Goal: Task Accomplishment & Management: Use online tool/utility

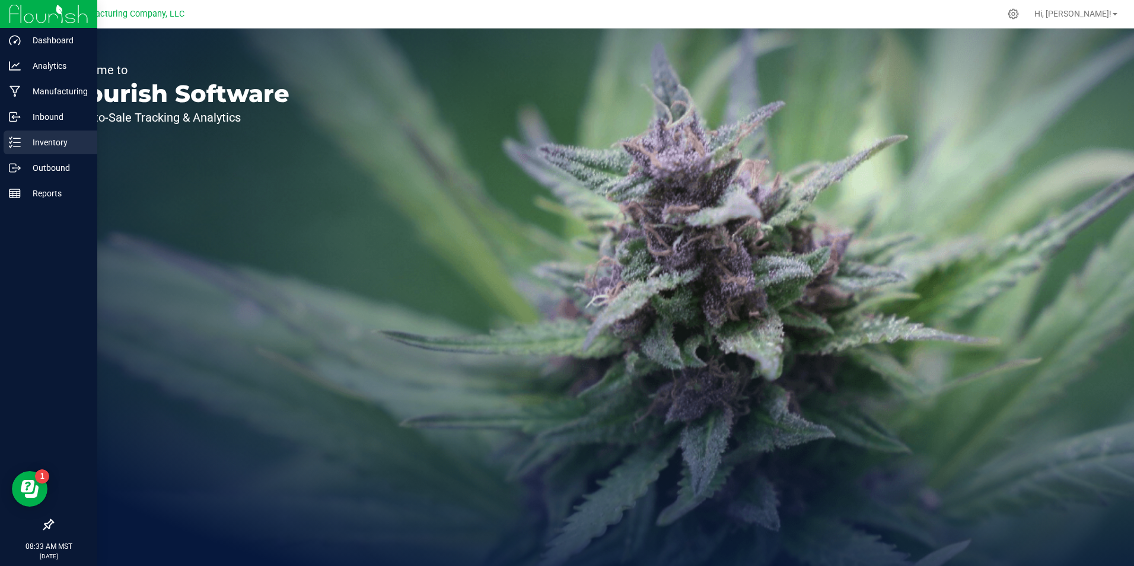
click at [17, 136] on div "Inventory" at bounding box center [51, 143] width 94 height 24
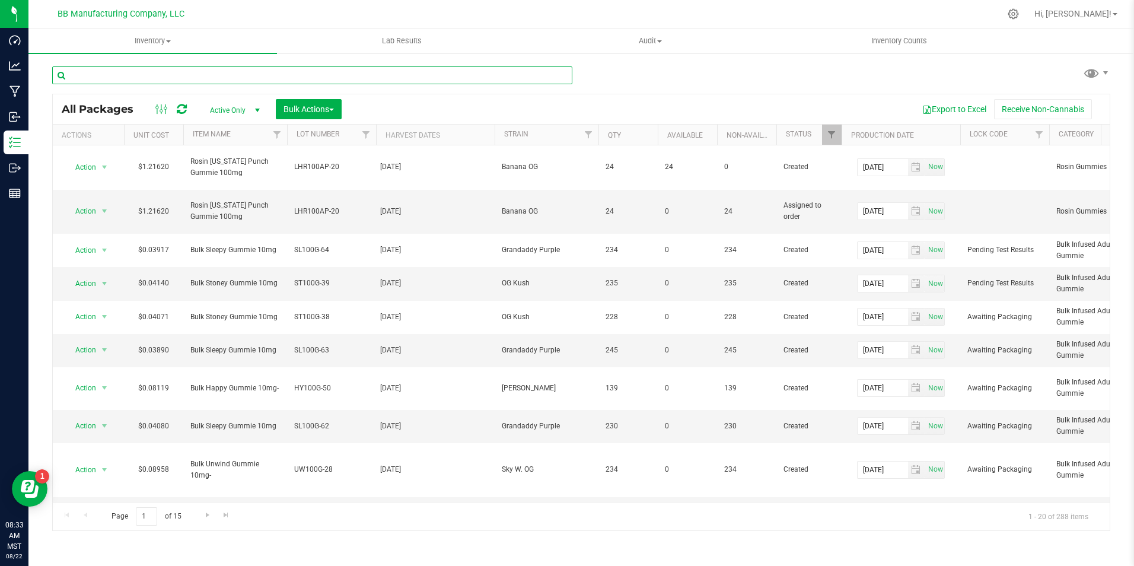
click at [358, 82] on input "text" at bounding box center [312, 75] width 520 height 18
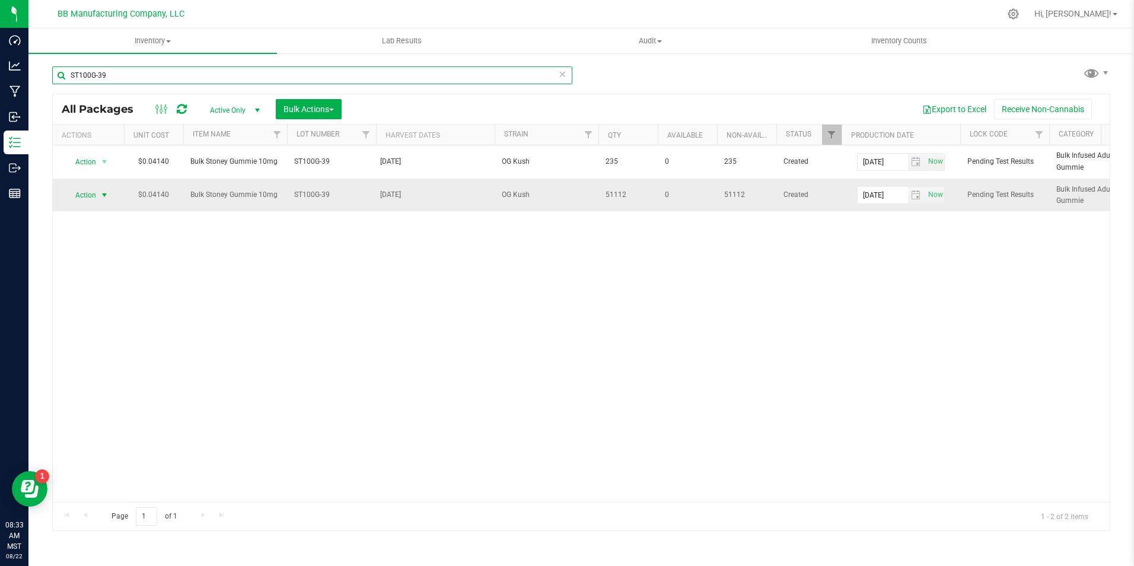
type input "ST100G-39"
click at [109, 196] on span "select" at bounding box center [104, 194] width 9 height 9
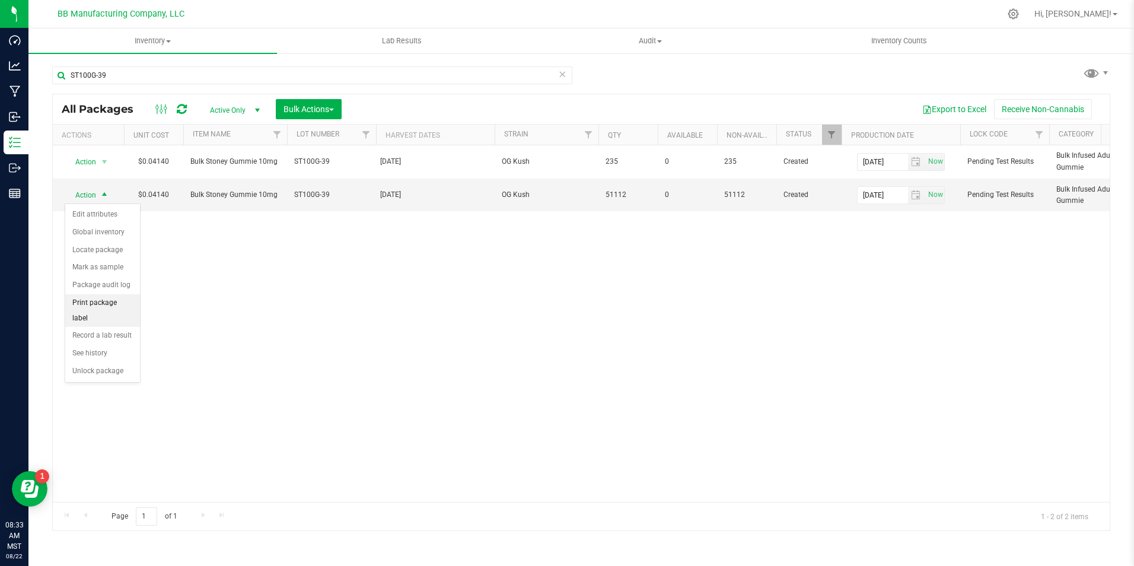
click at [95, 307] on li "Print package label" at bounding box center [102, 310] width 75 height 33
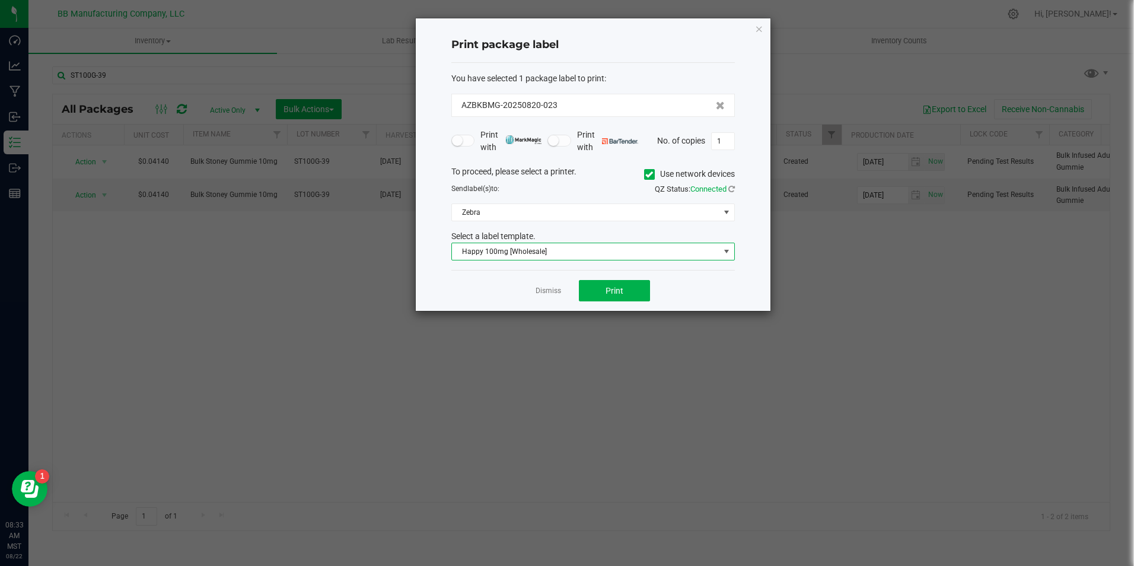
click at [612, 253] on span "Happy 100mg [Wholesale]" at bounding box center [586, 251] width 268 height 17
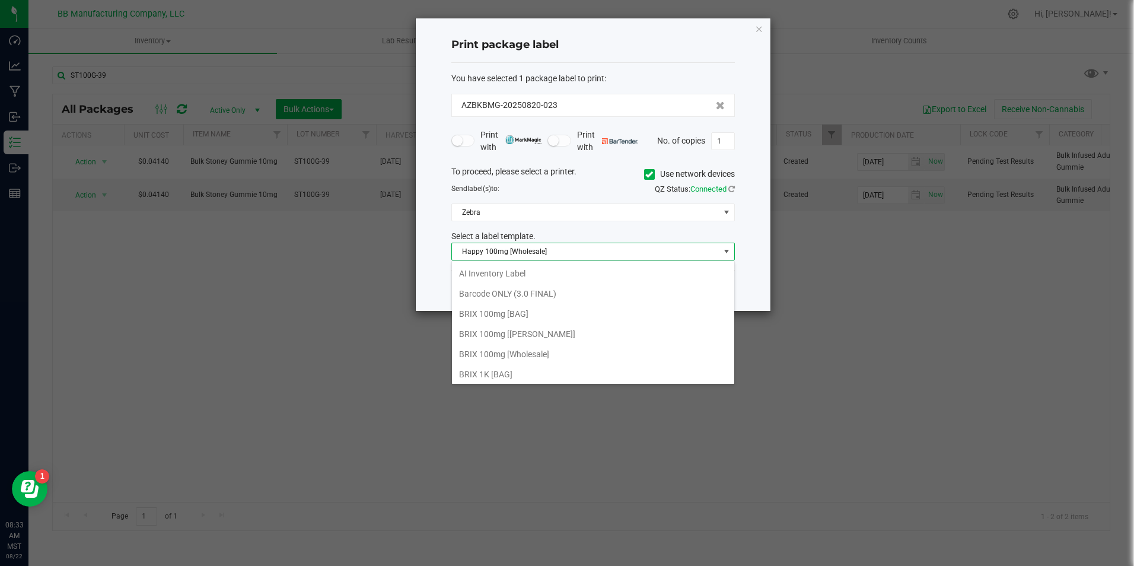
scroll to position [18, 284]
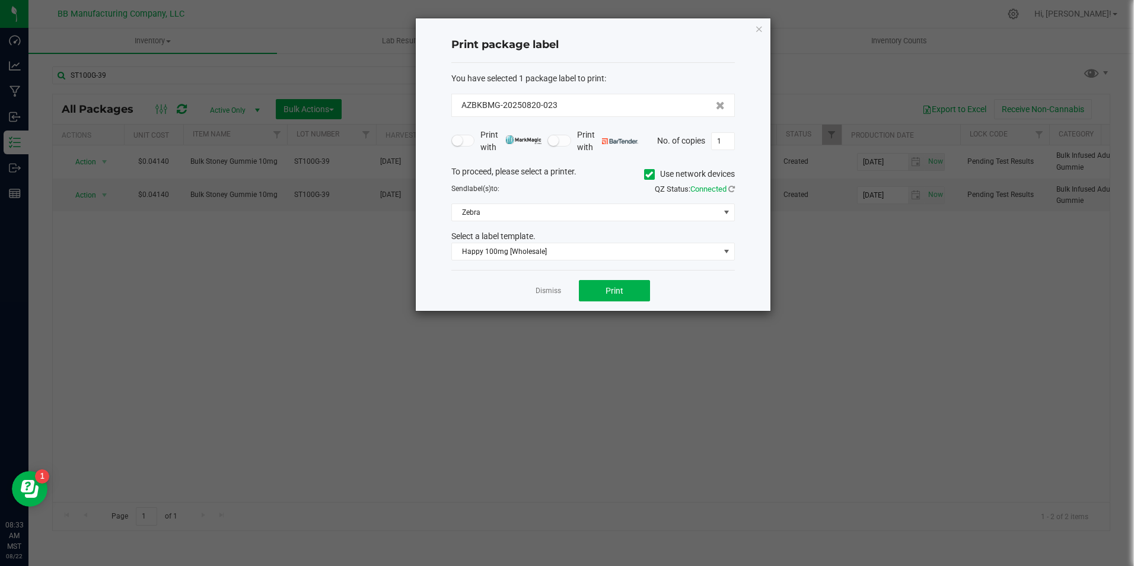
click at [646, 174] on icon at bounding box center [650, 174] width 8 height 0
click at [0, 0] on input "Use network devices" at bounding box center [0, 0] width 0 height 0
click at [716, 209] on span at bounding box center [586, 212] width 268 height 17
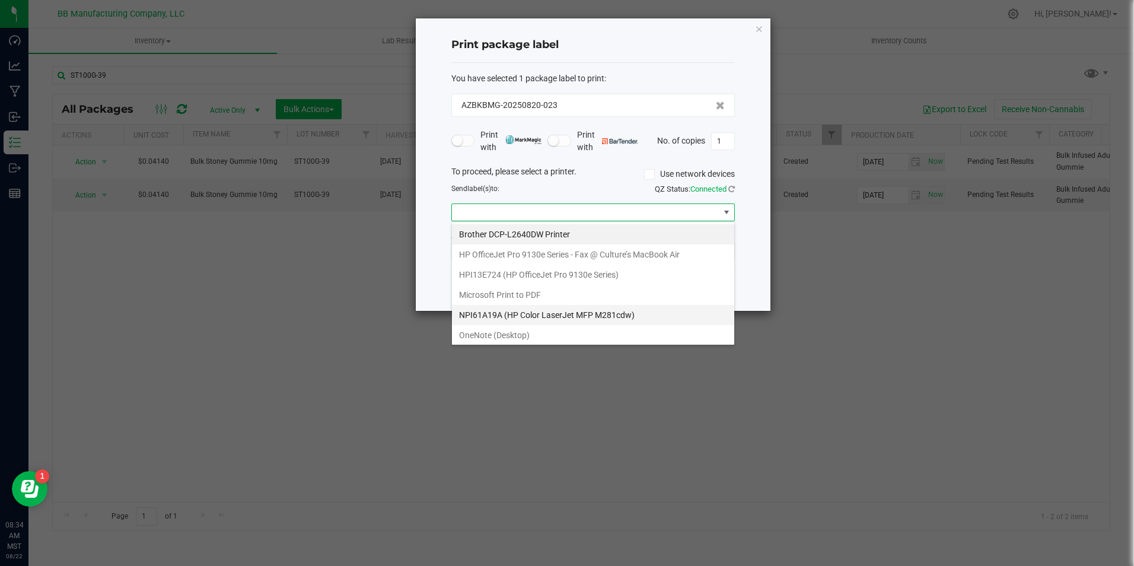
scroll to position [63, 0]
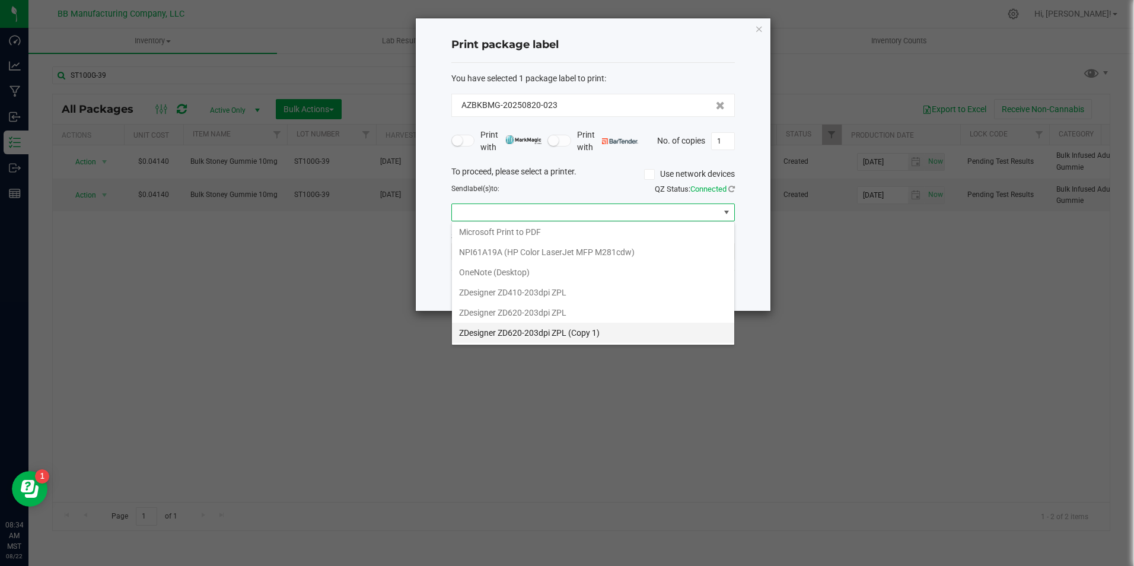
click at [596, 337] on 1\) "ZDesigner ZD620-203dpi ZPL (Copy 1)" at bounding box center [593, 333] width 282 height 20
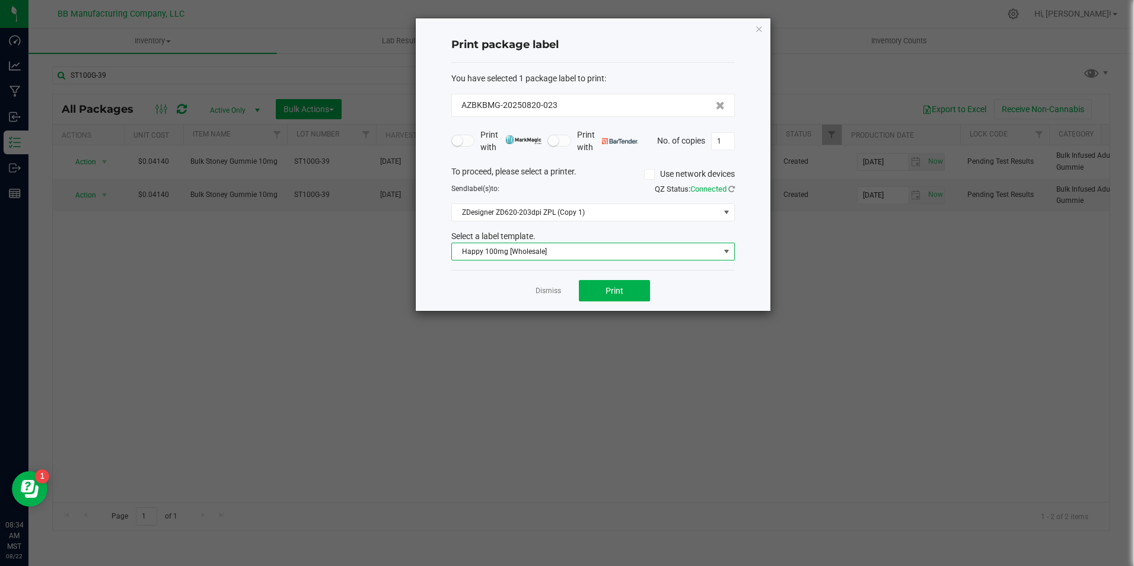
click at [608, 258] on span "Happy 100mg [Wholesale]" at bounding box center [586, 251] width 268 height 17
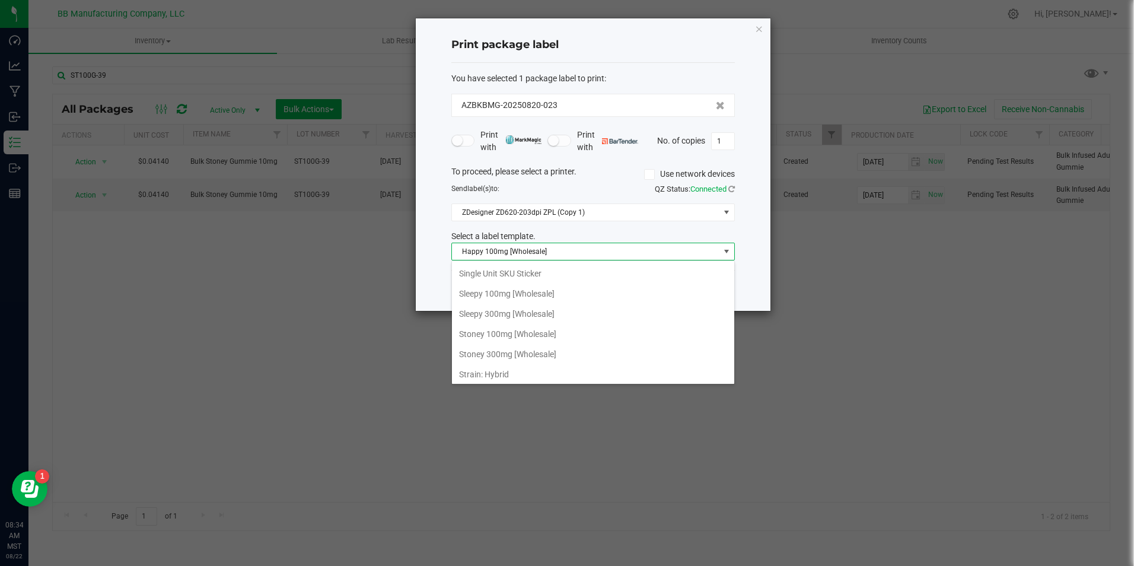
scroll to position [795, 0]
click at [587, 306] on li "Stoney 100mg [Wholesale]" at bounding box center [593, 305] width 282 height 20
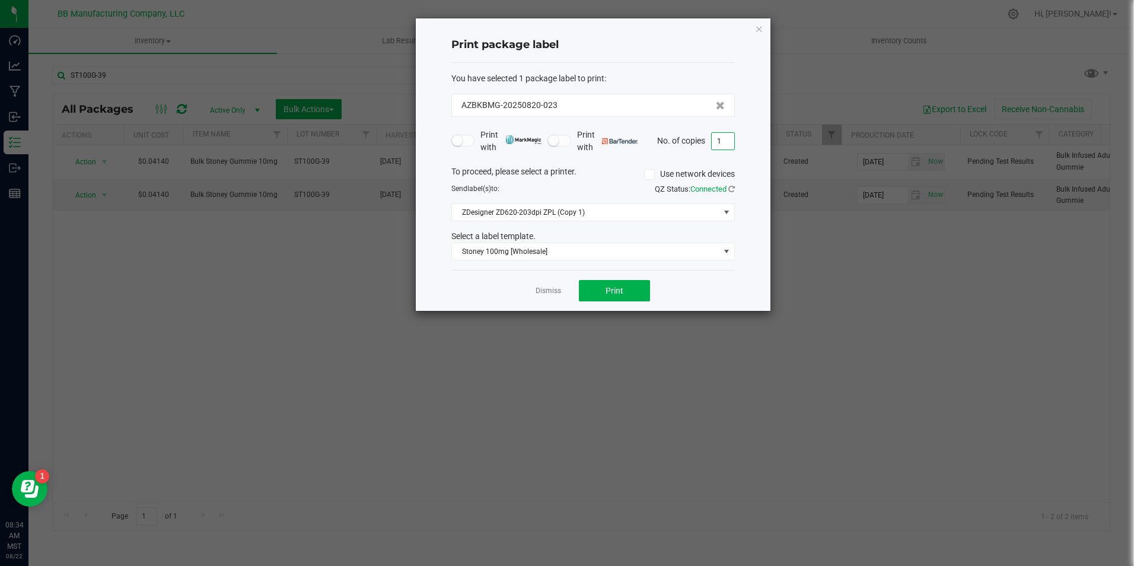
click at [722, 142] on input "1" at bounding box center [723, 141] width 23 height 17
click at [613, 291] on span "Print" at bounding box center [615, 290] width 18 height 9
click at [730, 144] on input "25" at bounding box center [723, 141] width 23 height 17
type input "10"
click at [638, 292] on button "Print" at bounding box center [614, 290] width 71 height 21
